Goal: Navigation & Orientation: Find specific page/section

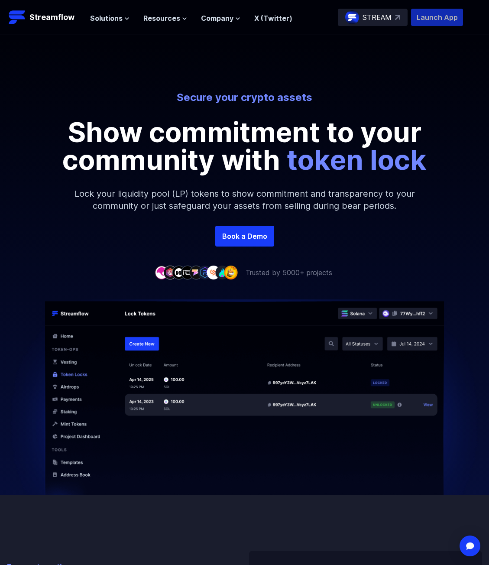
click at [425, 18] on p "Launch App" at bounding box center [437, 17] width 52 height 17
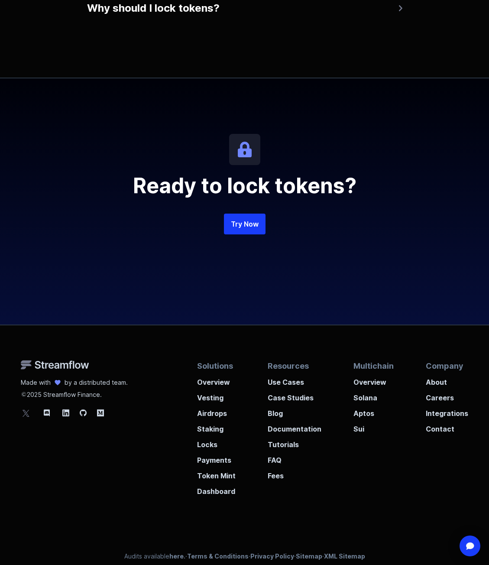
scroll to position [1819, 0]
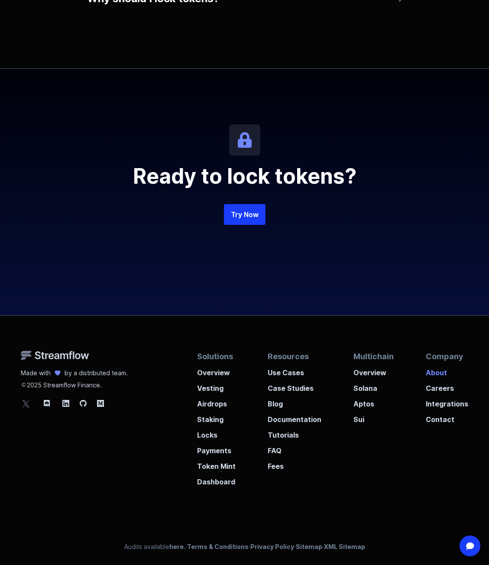
click at [433, 372] on p "About" at bounding box center [447, 370] width 42 height 16
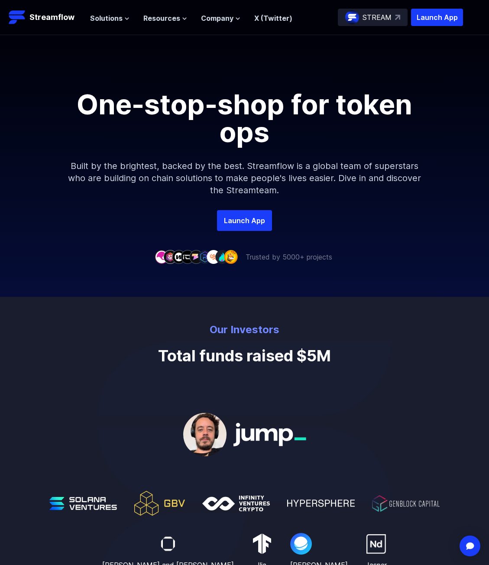
click at [265, 15] on link "X (Twitter)" at bounding box center [273, 18] width 38 height 9
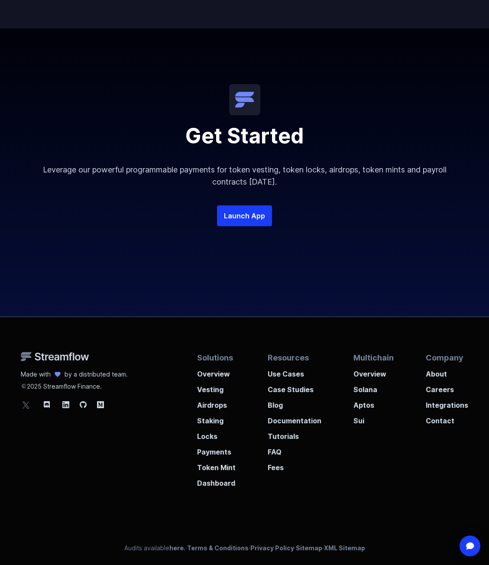
scroll to position [1606, 0]
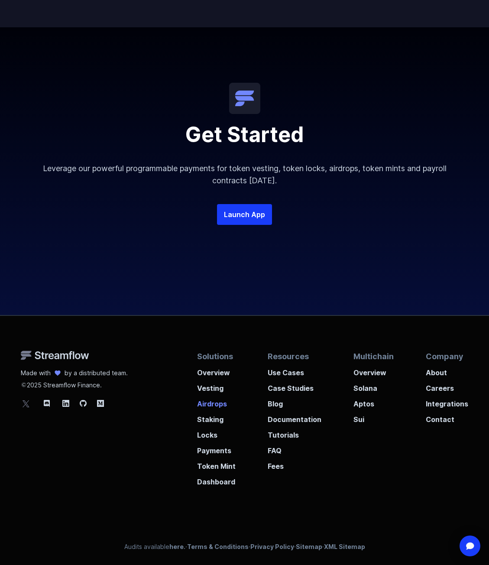
click at [216, 405] on p "Airdrops" at bounding box center [216, 401] width 39 height 16
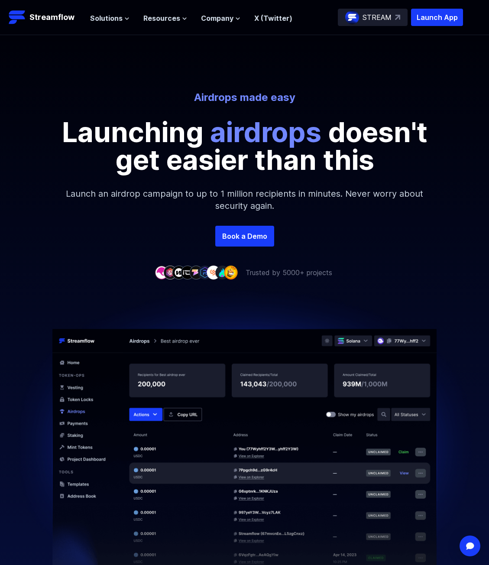
click at [265, 19] on link "X (Twitter)" at bounding box center [273, 18] width 38 height 9
click at [174, 21] on span "Resources" at bounding box center [161, 18] width 37 height 10
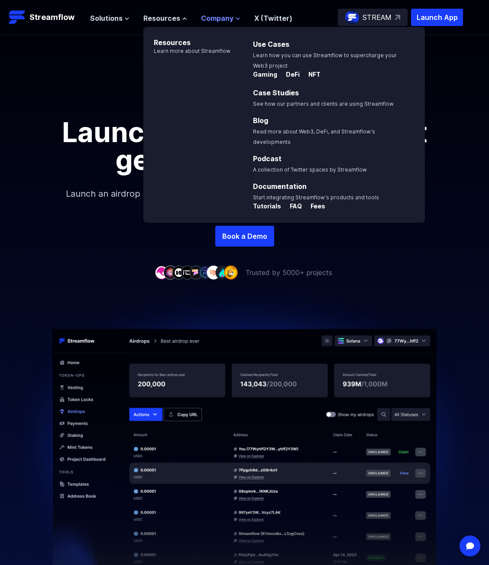
click at [216, 14] on span "Company" at bounding box center [217, 18] width 32 height 10
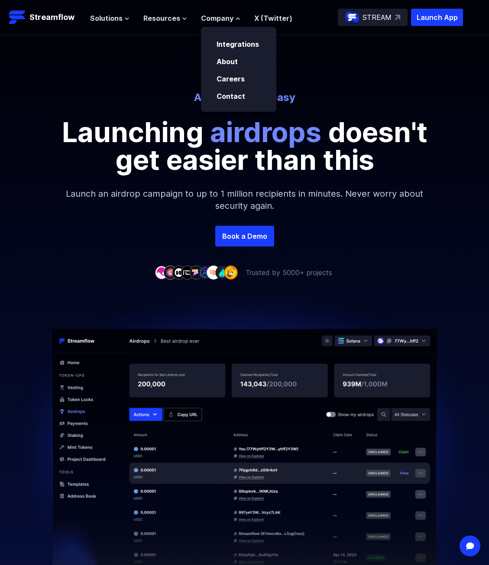
click at [117, 24] on div "Solutions Overview Streamflow features an all-in-one token distribution platfor…" at bounding box center [191, 17] width 202 height 17
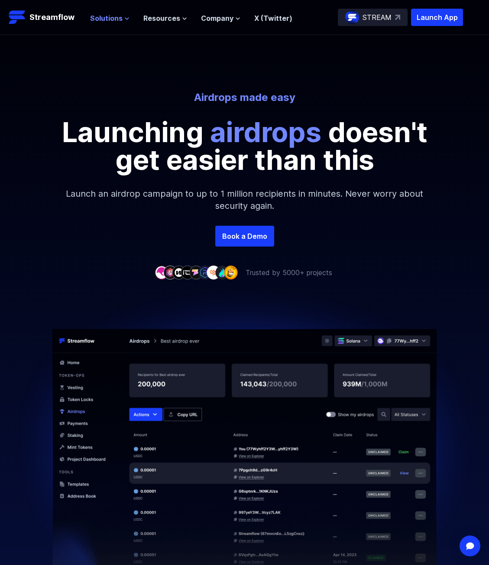
click at [124, 17] on icon at bounding box center [126, 18] width 5 height 5
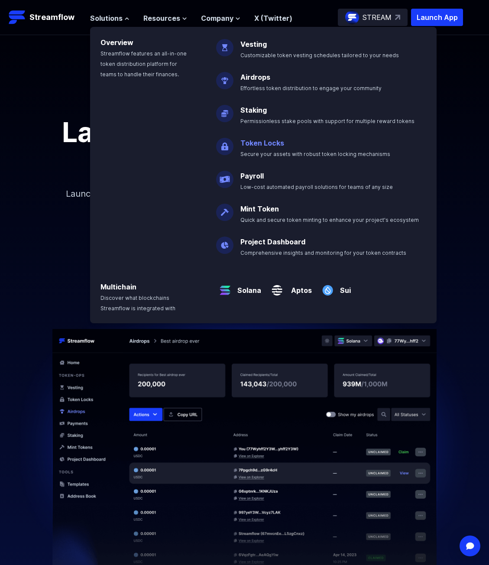
click at [248, 143] on link "Token Locks" at bounding box center [262, 143] width 44 height 9
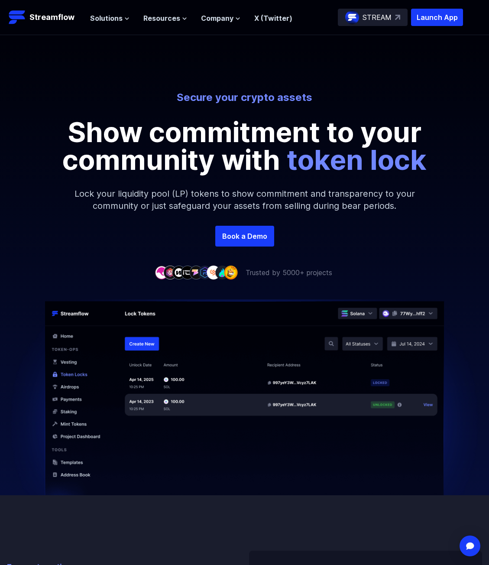
click at [380, 16] on p "STREAM" at bounding box center [376, 17] width 29 height 10
click at [438, 16] on p "Launch App" at bounding box center [437, 17] width 52 height 17
